Goal: Browse casually: Explore the website without a specific task or goal

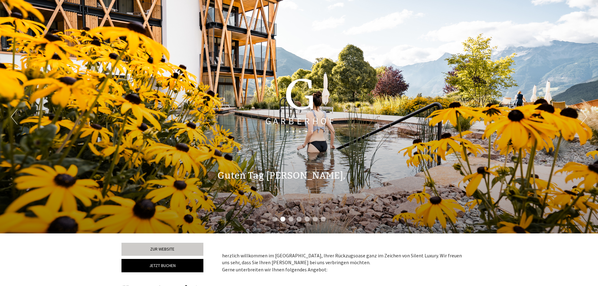
click at [584, 117] on button "Next" at bounding box center [584, 117] width 7 height 16
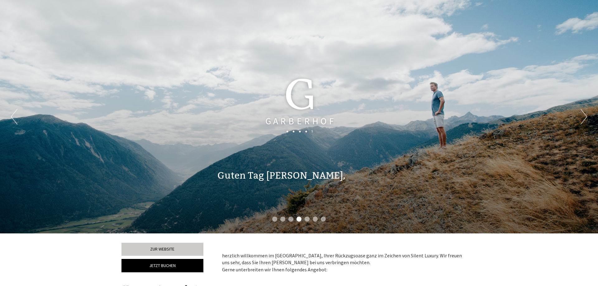
click at [584, 117] on button "Next" at bounding box center [584, 117] width 7 height 16
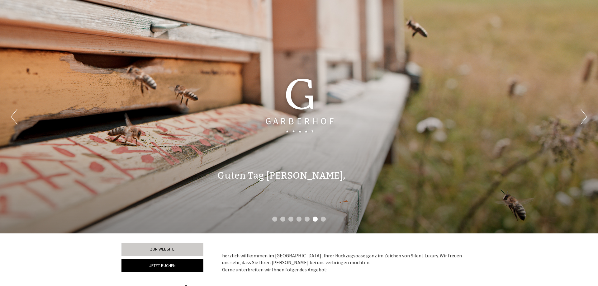
click at [584, 117] on button "Next" at bounding box center [584, 117] width 7 height 16
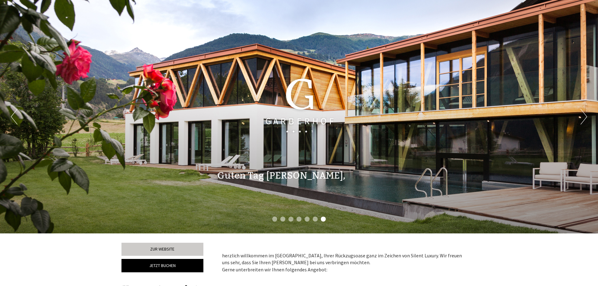
click at [584, 117] on button "Next" at bounding box center [584, 117] width 7 height 16
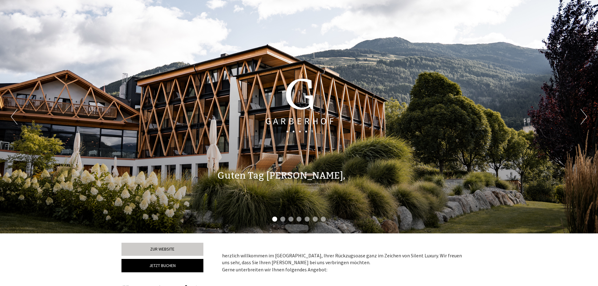
click at [583, 115] on button "Next" at bounding box center [584, 117] width 7 height 16
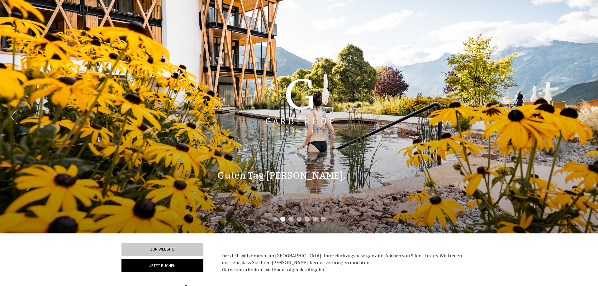
click at [583, 114] on button "Next" at bounding box center [584, 117] width 7 height 16
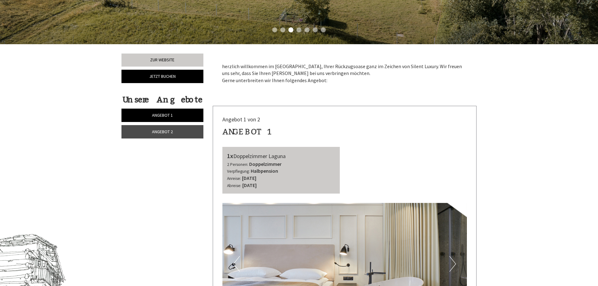
scroll to position [222, 0]
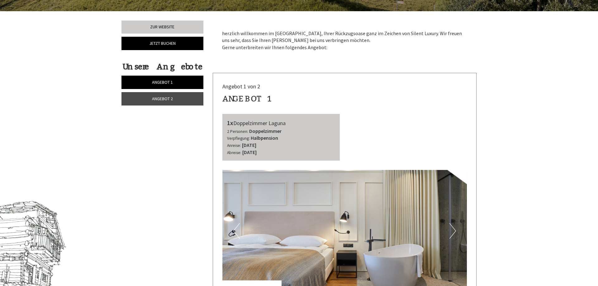
drag, startPoint x: 235, startPoint y: 124, endPoint x: 291, endPoint y: 124, distance: 55.8
click at [291, 124] on div "1x Doppelzimmer Laguna" at bounding box center [281, 123] width 108 height 9
copy div "Doppelzimmer Laguna"
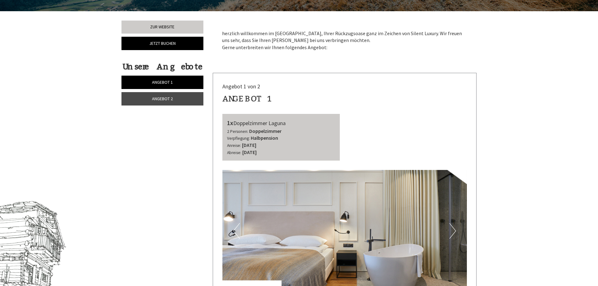
click at [335, 117] on div "1x Doppelzimmer Laguna 2 Personen: Doppelzimmer Verpflegung: Halbpension Anreis…" at bounding box center [281, 137] width 118 height 47
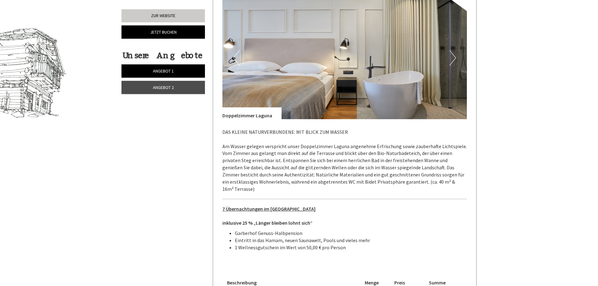
scroll to position [413, 0]
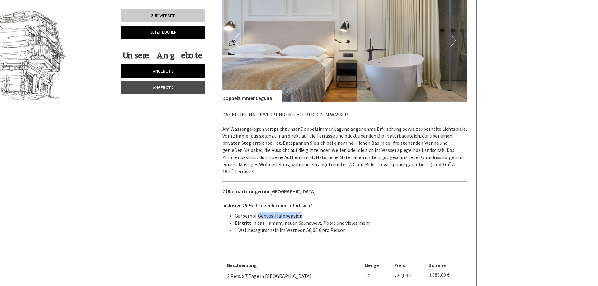
drag, startPoint x: 257, startPoint y: 209, endPoint x: 299, endPoint y: 209, distance: 42.1
click at [299, 212] on li "Garberhof Genuss-Halbpension" at bounding box center [351, 215] width 232 height 7
copy li "Genuss-Halbpension"
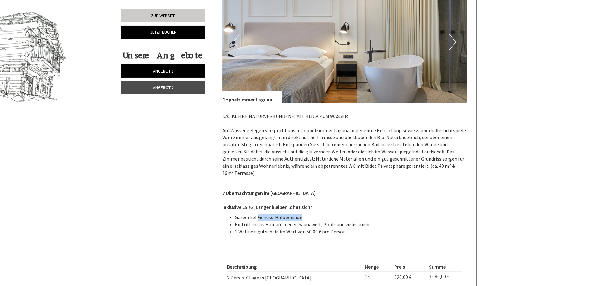
scroll to position [349, 0]
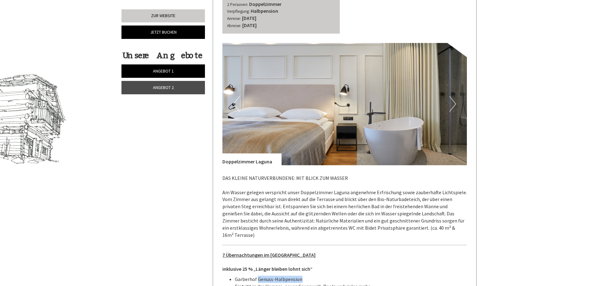
click at [452, 106] on button "Next" at bounding box center [452, 104] width 7 height 16
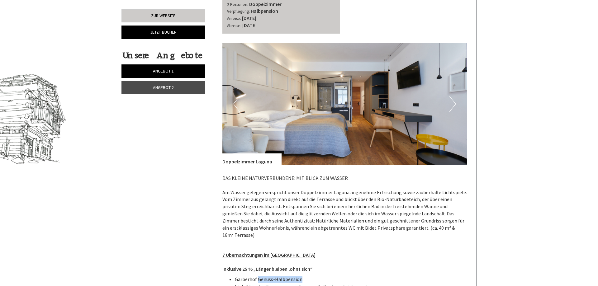
click at [452, 106] on button "Next" at bounding box center [452, 104] width 7 height 16
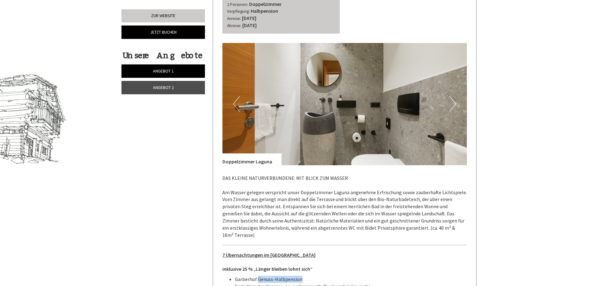
click at [452, 106] on button "Next" at bounding box center [452, 104] width 7 height 16
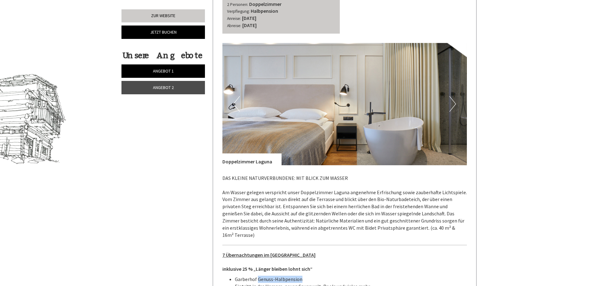
click at [455, 104] on button "Next" at bounding box center [452, 104] width 7 height 16
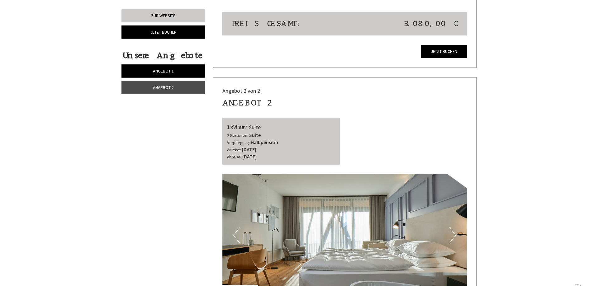
scroll to position [731, 0]
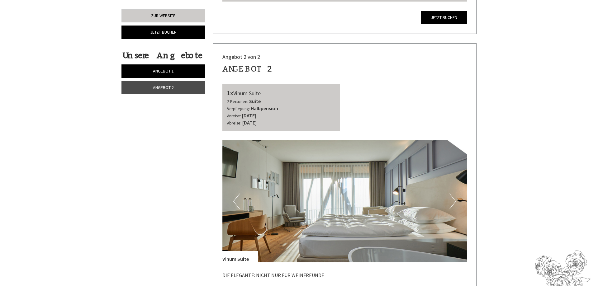
drag, startPoint x: 235, startPoint y: 86, endPoint x: 265, endPoint y: 86, distance: 29.9
click at [265, 89] on div "1x Vinum Suite" at bounding box center [281, 93] width 108 height 9
copy div "Vinum Suite"
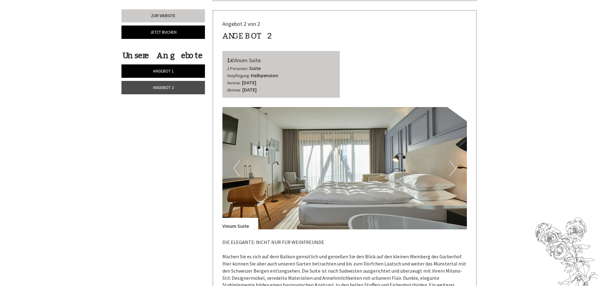
scroll to position [794, 0]
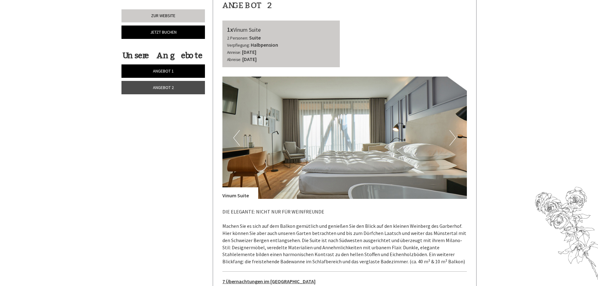
click at [454, 130] on button "Next" at bounding box center [452, 138] width 7 height 16
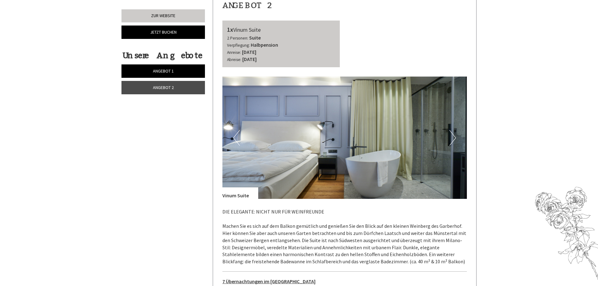
click at [454, 130] on button "Next" at bounding box center [452, 138] width 7 height 16
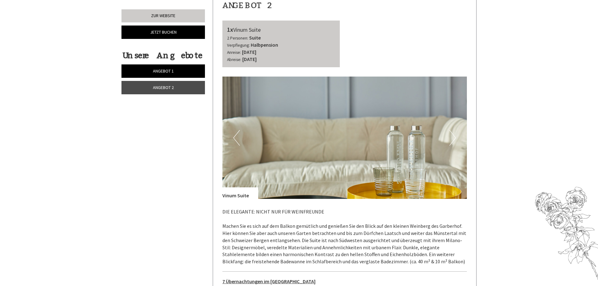
click at [454, 130] on button "Next" at bounding box center [452, 138] width 7 height 16
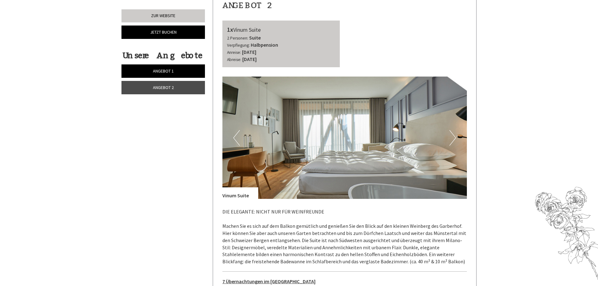
click at [454, 130] on button "Next" at bounding box center [452, 138] width 7 height 16
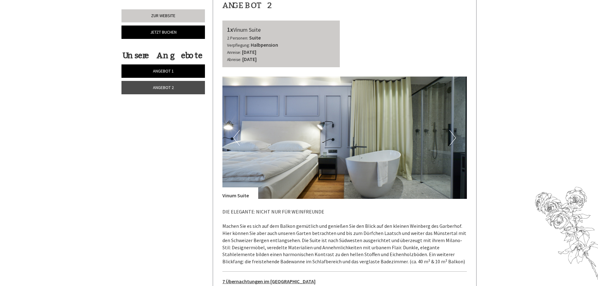
click at [454, 130] on button "Next" at bounding box center [452, 138] width 7 height 16
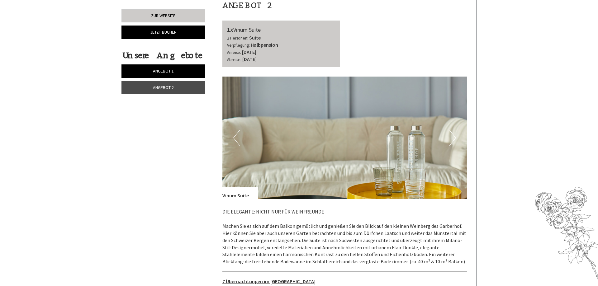
click at [454, 130] on button "Next" at bounding box center [452, 138] width 7 height 16
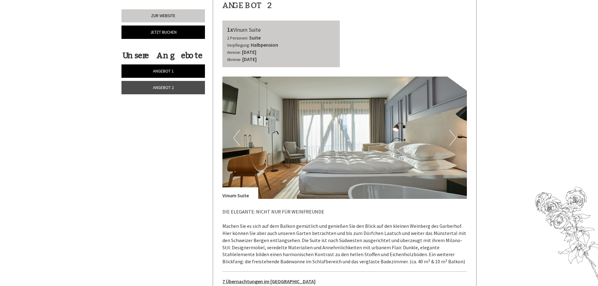
click at [454, 130] on button "Next" at bounding box center [452, 138] width 7 height 16
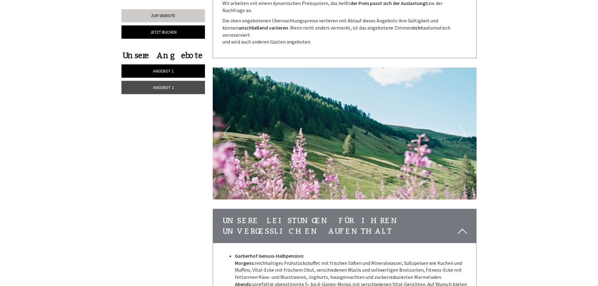
scroll to position [1271, 0]
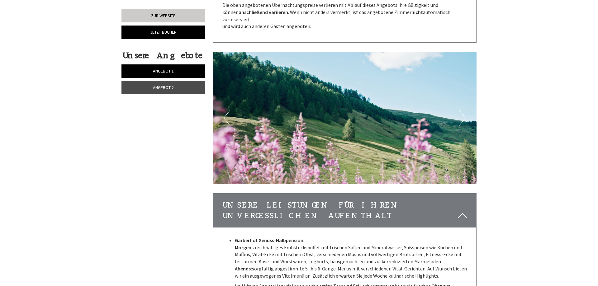
click at [463, 110] on button "Next" at bounding box center [462, 118] width 7 height 16
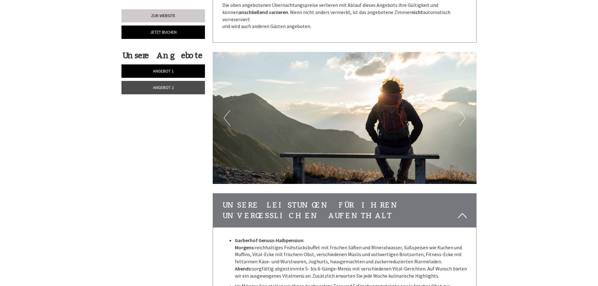
click at [463, 110] on button "Next" at bounding box center [462, 118] width 7 height 16
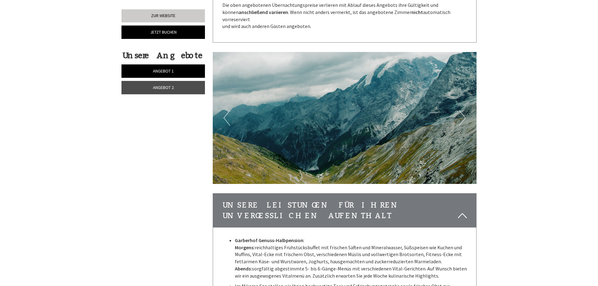
click at [463, 110] on button "Next" at bounding box center [462, 118] width 7 height 16
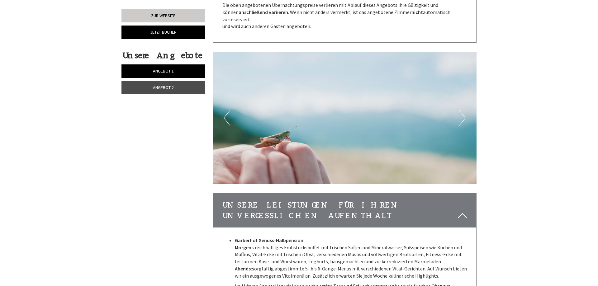
click at [463, 110] on button "Next" at bounding box center [462, 118] width 7 height 16
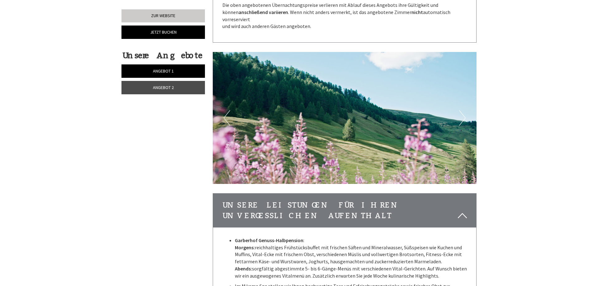
click at [463, 110] on button "Next" at bounding box center [462, 118] width 7 height 16
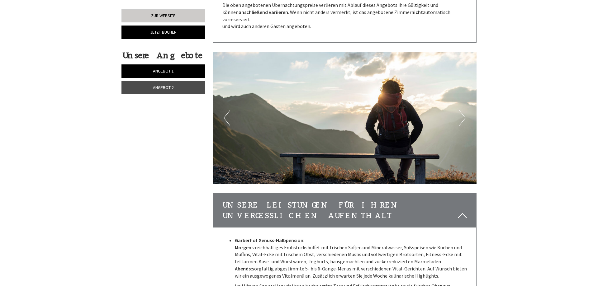
click at [463, 110] on button "Next" at bounding box center [462, 118] width 7 height 16
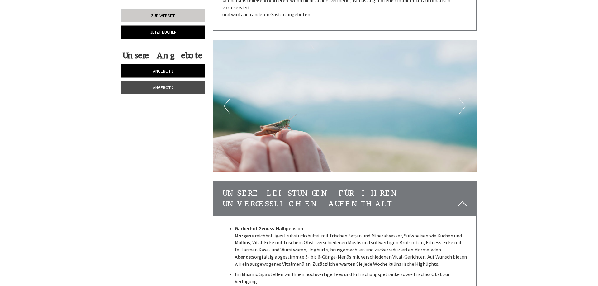
scroll to position [1398, 0]
